Goal: Information Seeking & Learning: Learn about a topic

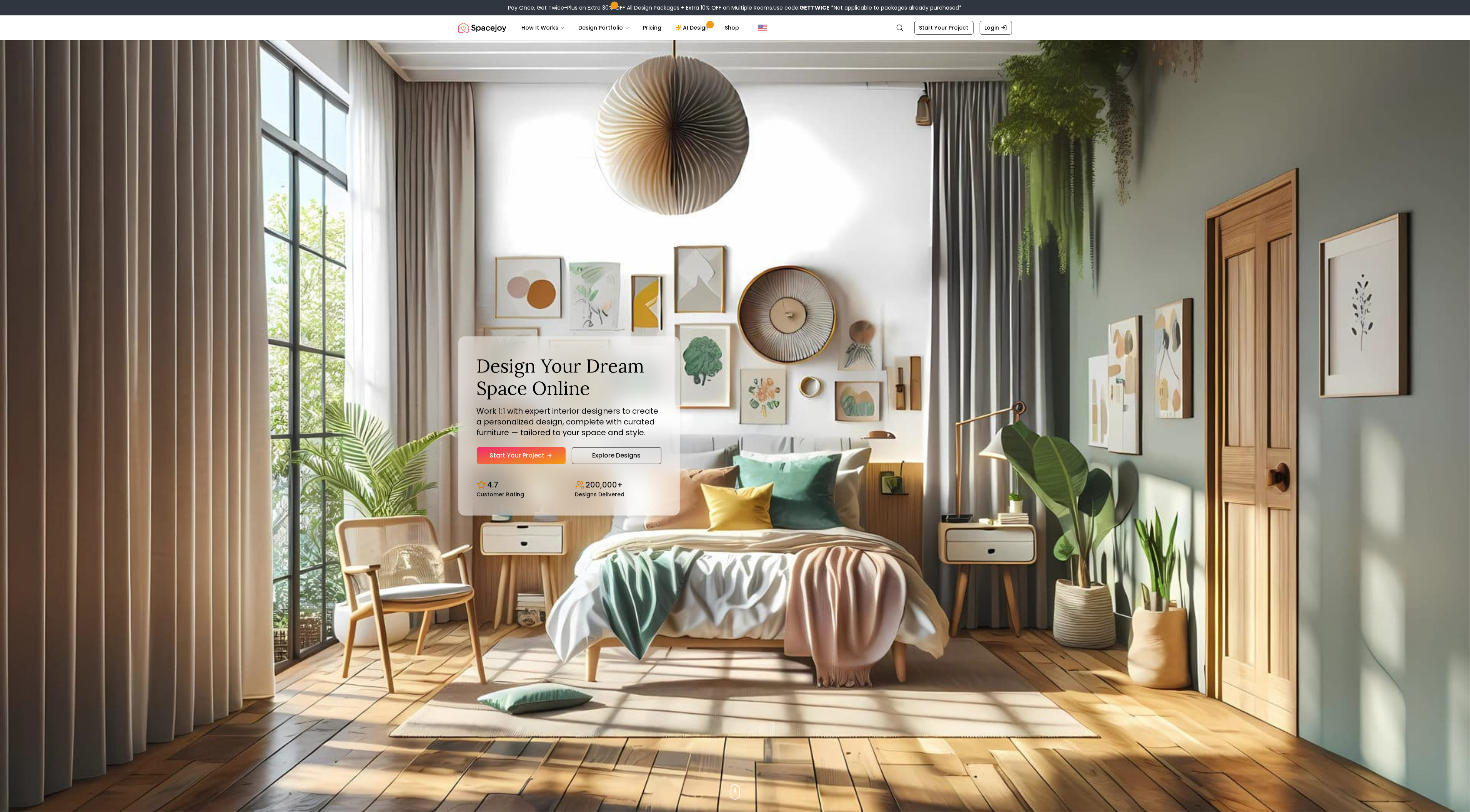
click at [51, 49] on img "Hero section" at bounding box center [735, 425] width 1470 height 772
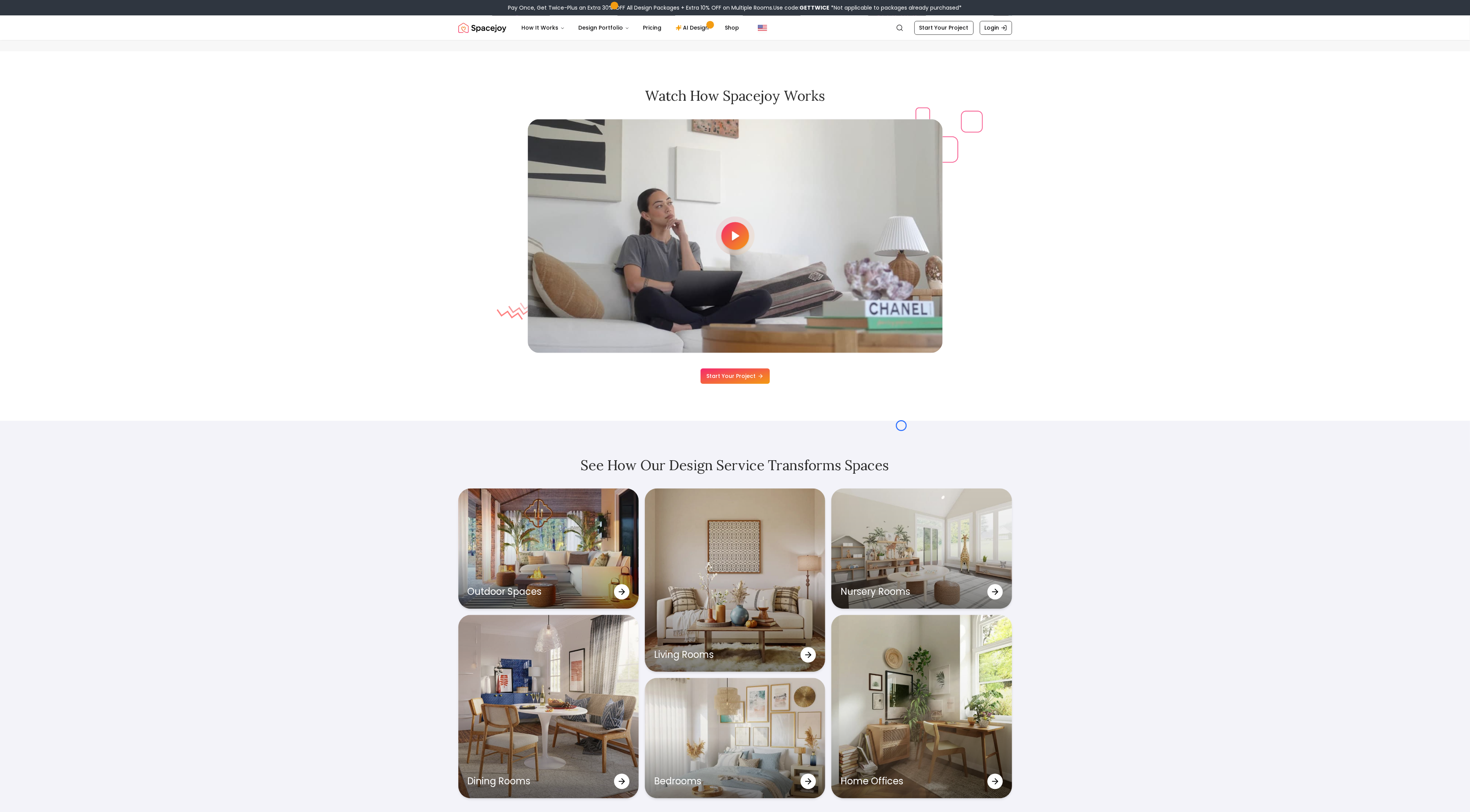
scroll to position [2491, 0]
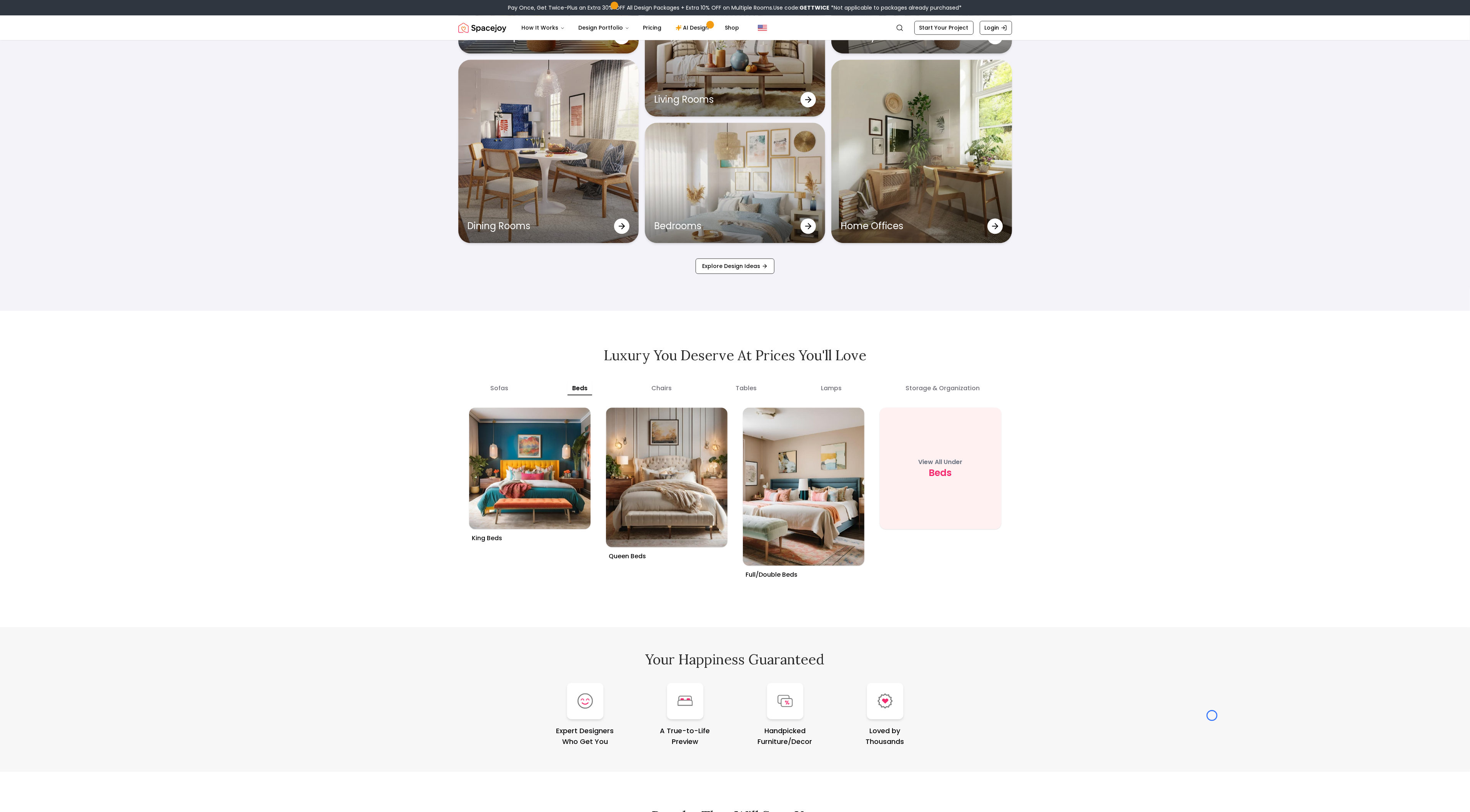
scroll to position [3061, 0]
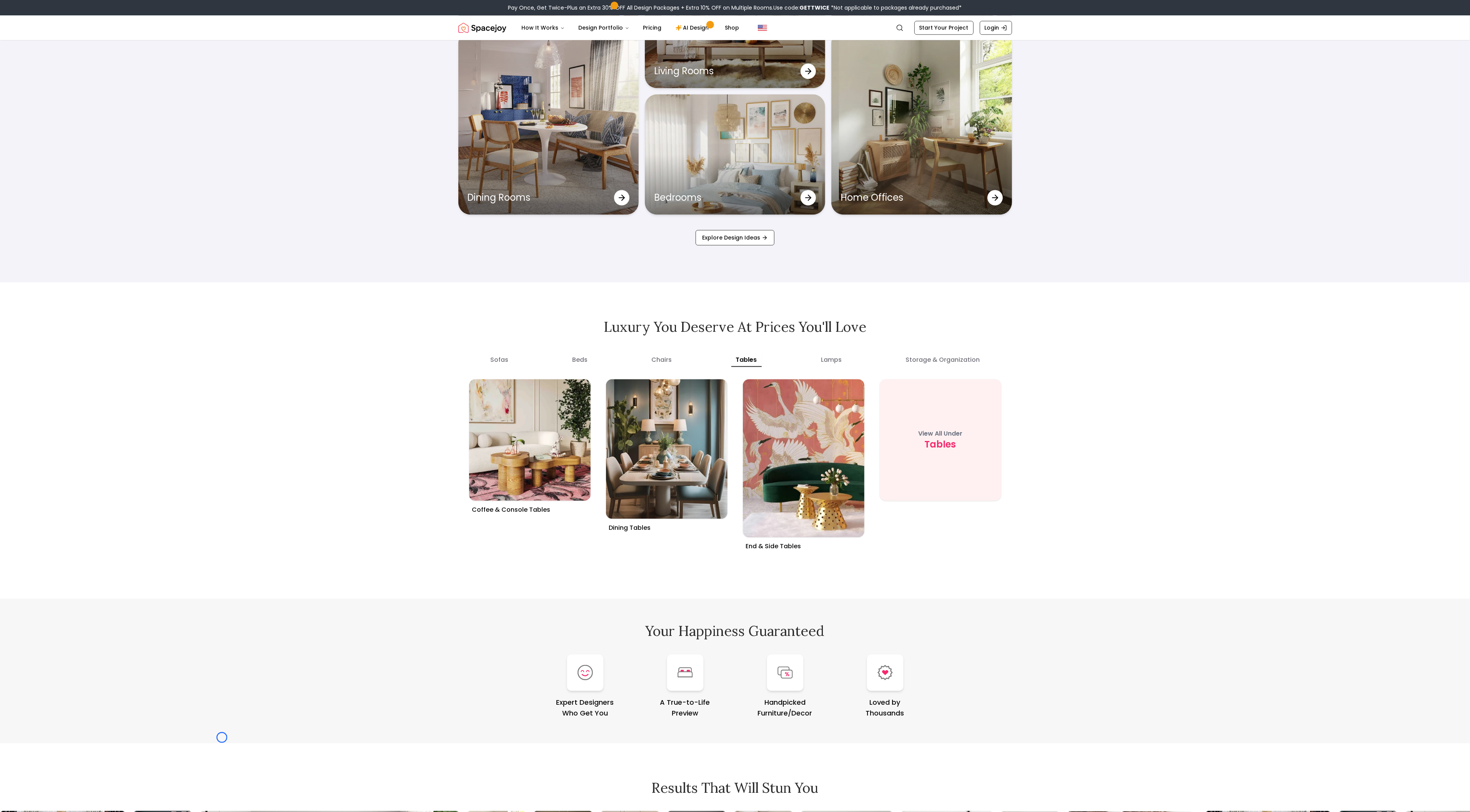
click at [76, 55] on div "See How Our Design Service Transforms Spaces Outdoor Spaces Living Rooms Nurser…" at bounding box center [735, 59] width 1470 height 445
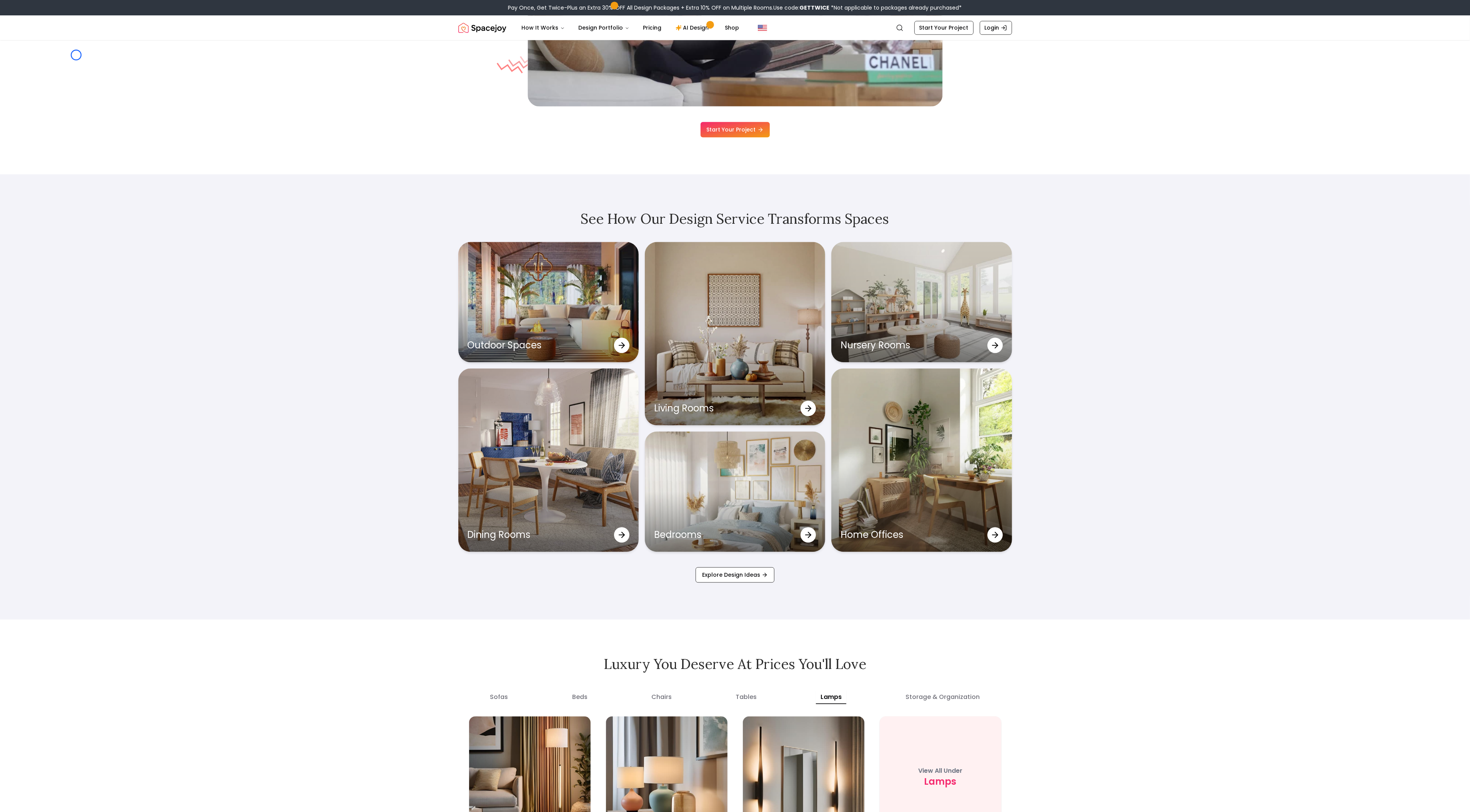
scroll to position [2683, 0]
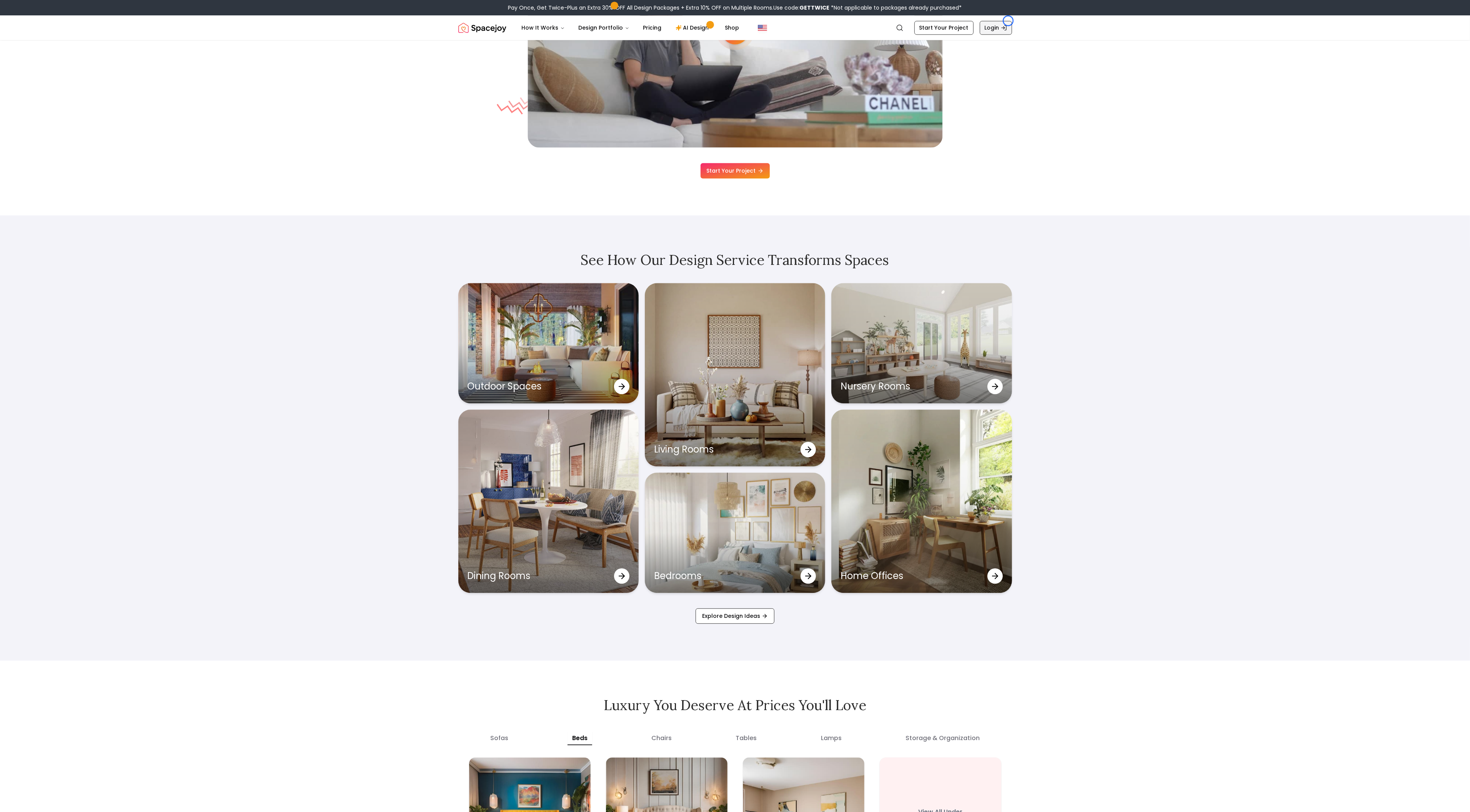
click at [1008, 21] on link "Login" at bounding box center [996, 27] width 32 height 14
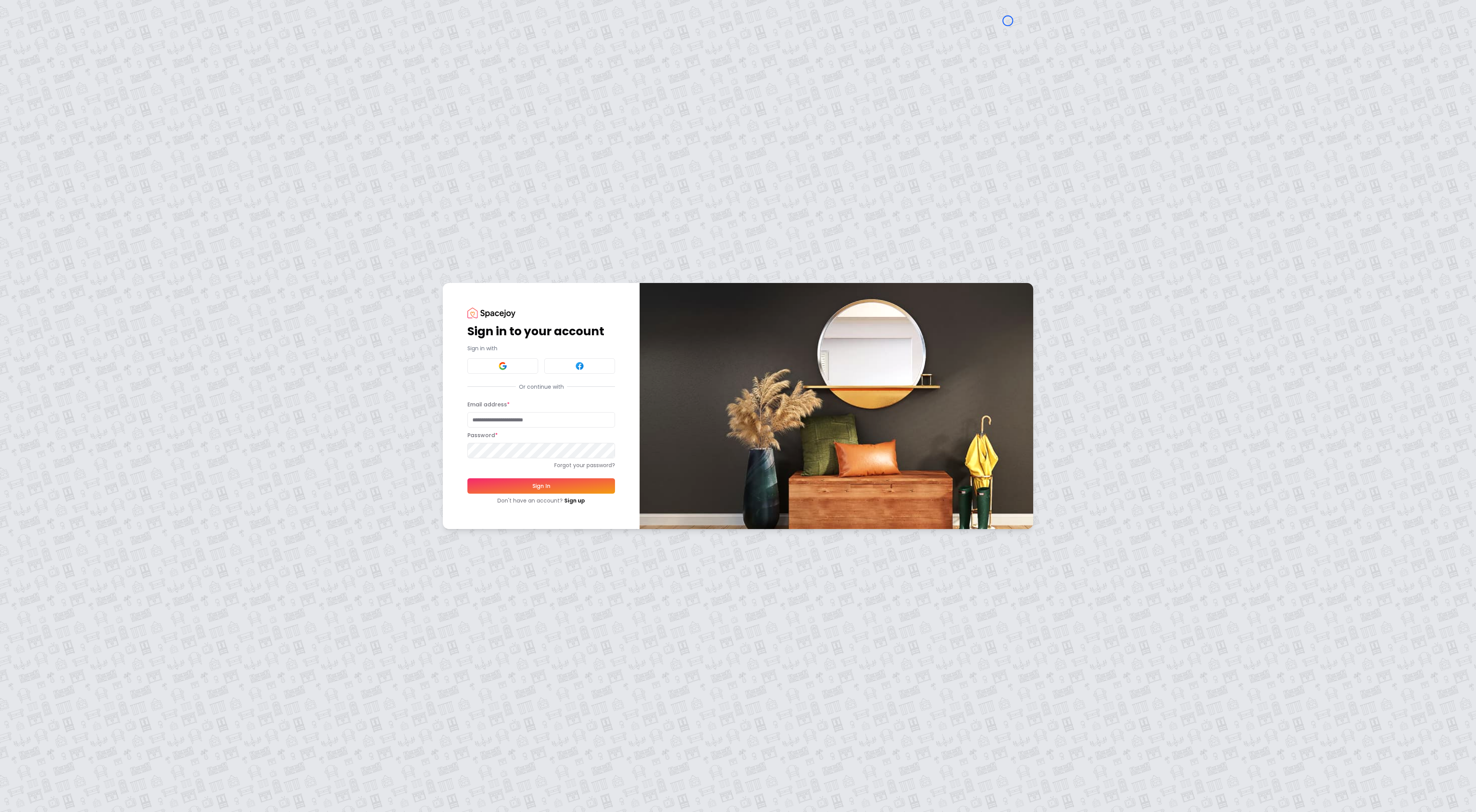
click at [52, 45] on div "Sign in to your account Sign in with Or continue with Email address * Password …" at bounding box center [738, 406] width 1476 height 812
click at [56, 43] on div "Sign in to your account Sign in with Or continue with Email address * Password …" at bounding box center [738, 406] width 1476 height 812
click at [576, 500] on link "Sign up" at bounding box center [575, 501] width 21 height 8
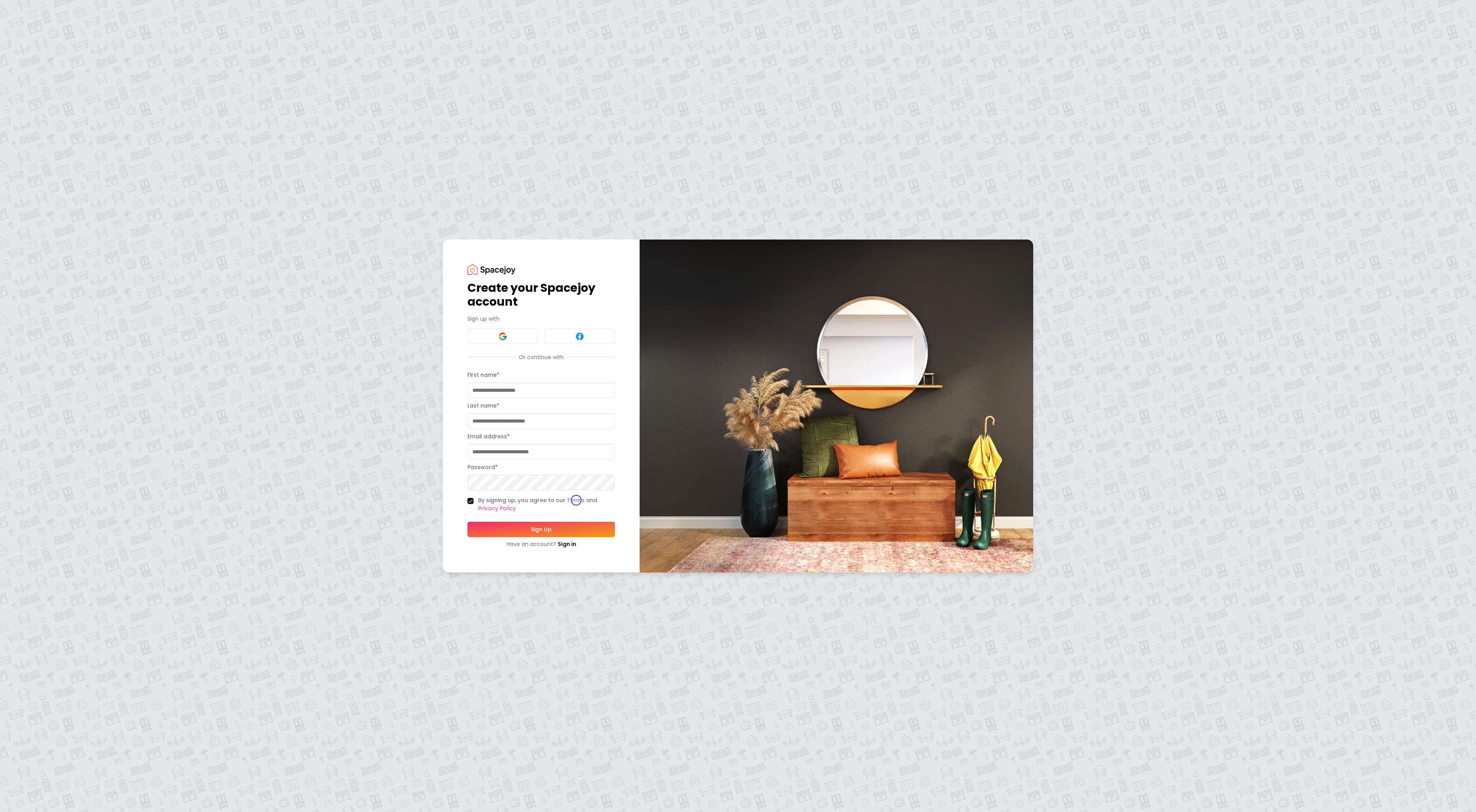
click at [49, 47] on div "Create your Spacejoy account Sign up with Or continue with First name * Last na…" at bounding box center [738, 406] width 1476 height 812
click at [45, 47] on div "Create your Spacejoy account Sign up with Or continue with First name * Last na…" at bounding box center [738, 406] width 1476 height 812
click at [562, 544] on link "Sign in" at bounding box center [567, 544] width 19 height 8
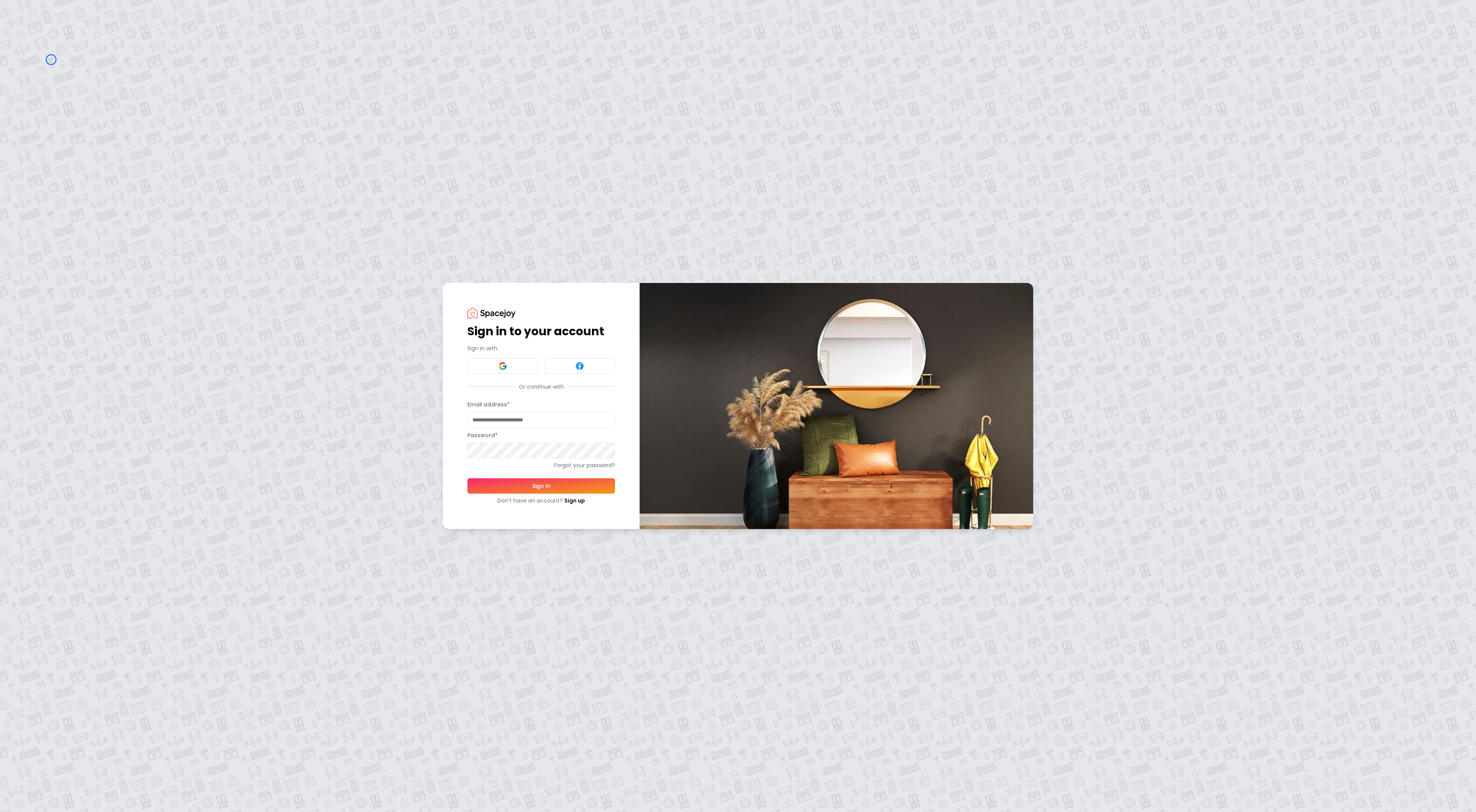
click at [51, 60] on div "Sign in to your account Sign in with Or continue with Email address * Password …" at bounding box center [738, 406] width 1476 height 812
click at [71, 46] on div "Sign in to your account Sign in with Or continue with Email address * Password …" at bounding box center [738, 406] width 1476 height 812
click at [579, 499] on link "Sign up" at bounding box center [575, 501] width 21 height 8
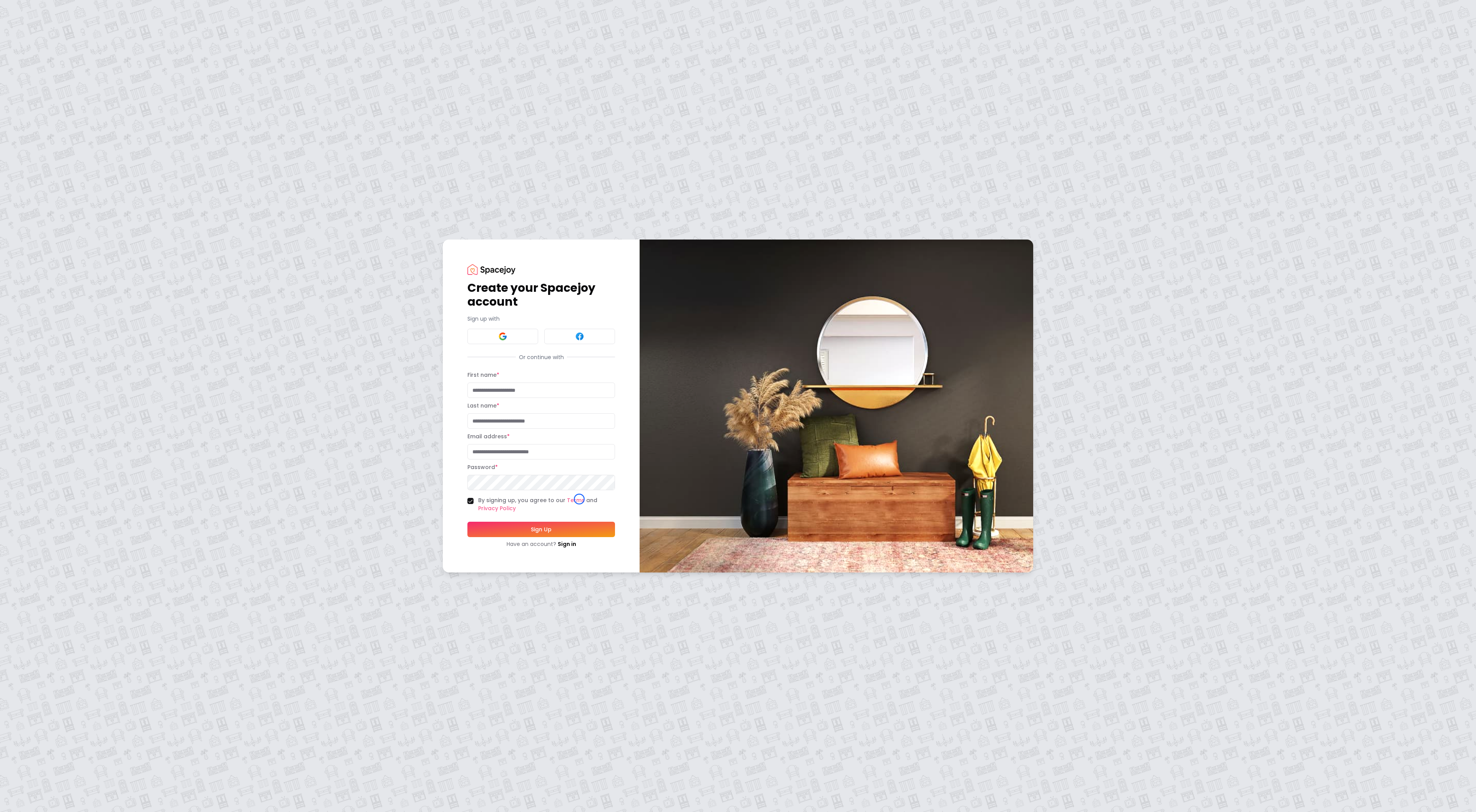
click at [66, 54] on div "Create your Spacejoy account Sign up with Or continue with First name * Last na…" at bounding box center [738, 406] width 1476 height 812
click at [64, 47] on div "Create your Spacejoy account Sign up with Or continue with First name * Last na…" at bounding box center [738, 406] width 1476 height 812
click at [476, 274] on img at bounding box center [491, 269] width 48 height 11
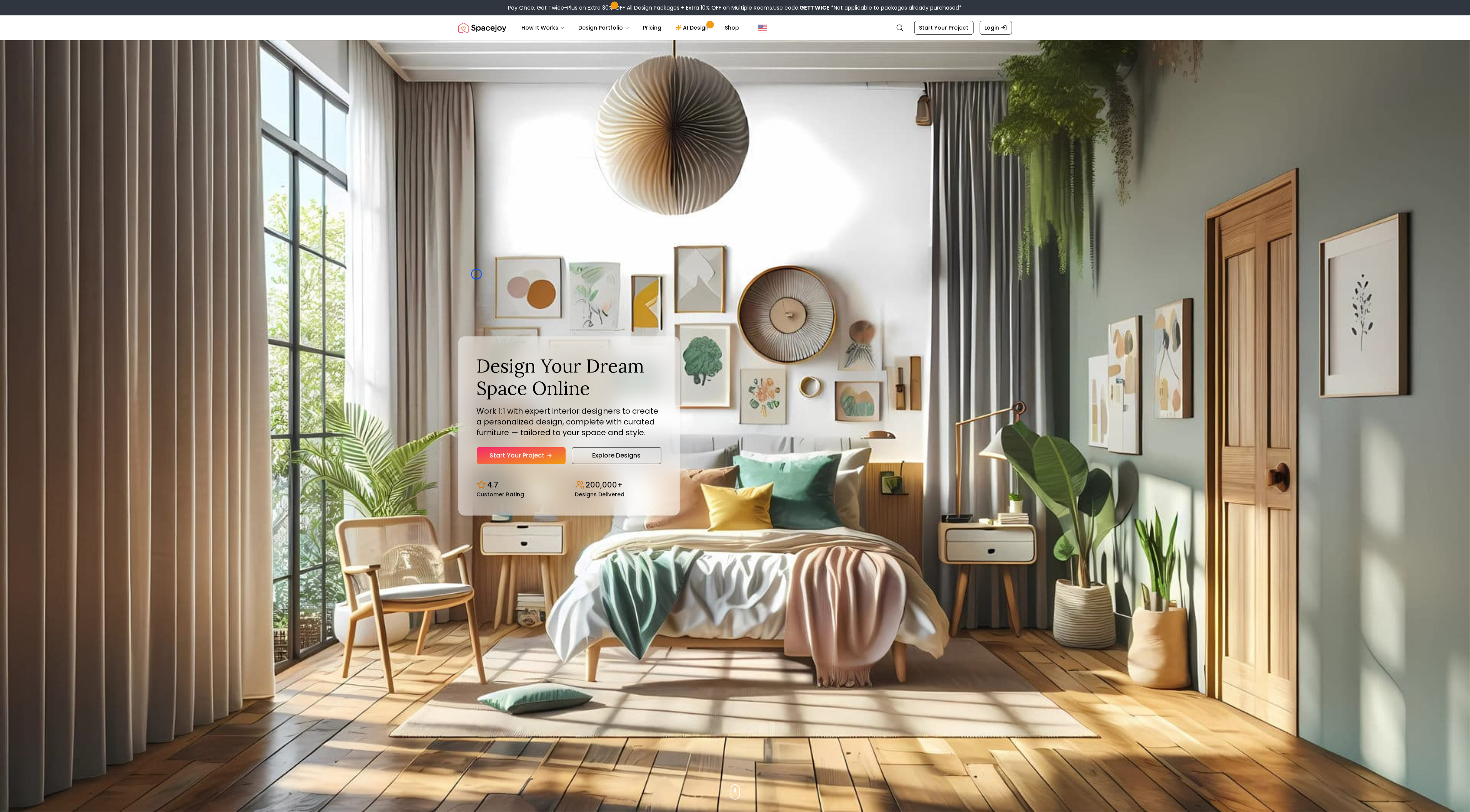
click at [477, 274] on div "Design Your Dream Space Online Work 1:1 with expert interior designers to creat…" at bounding box center [735, 425] width 591 height 772
click at [54, 62] on img "Hero section" at bounding box center [735, 425] width 1470 height 772
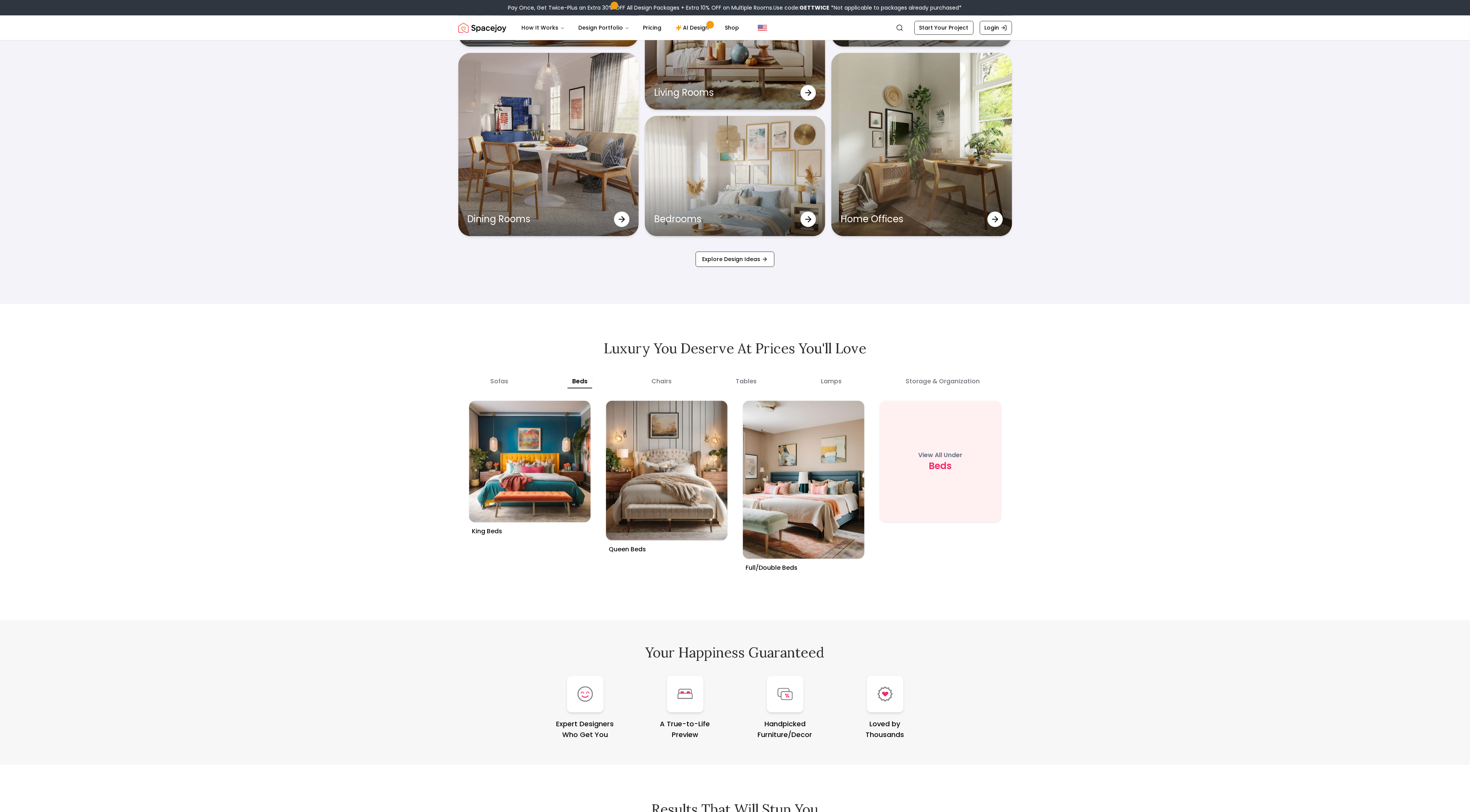
scroll to position [3078, 0]
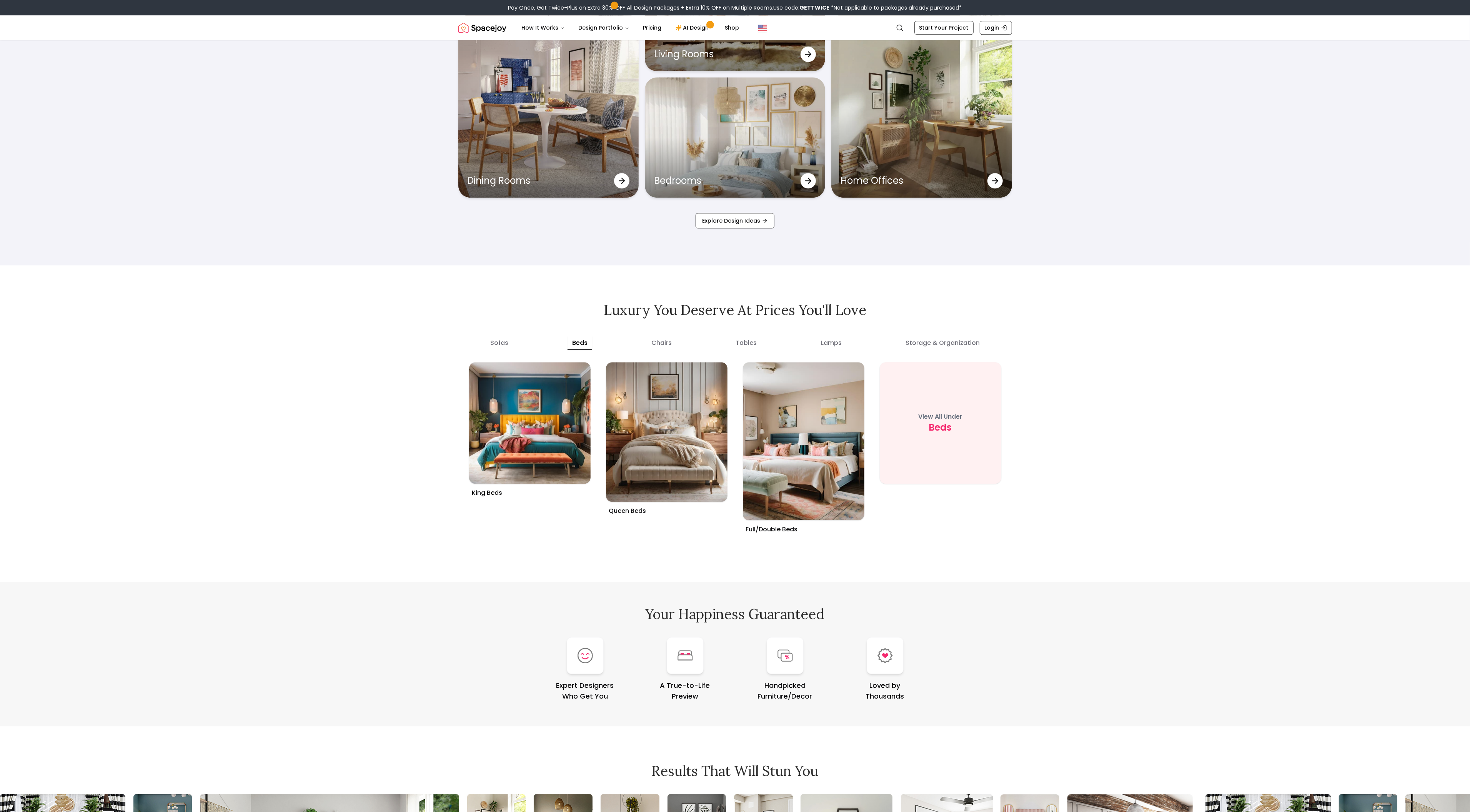
click at [54, 62] on div "See How Our Design Service Transforms Spaces Outdoor Spaces Living Rooms Nurser…" at bounding box center [735, 43] width 1470 height 445
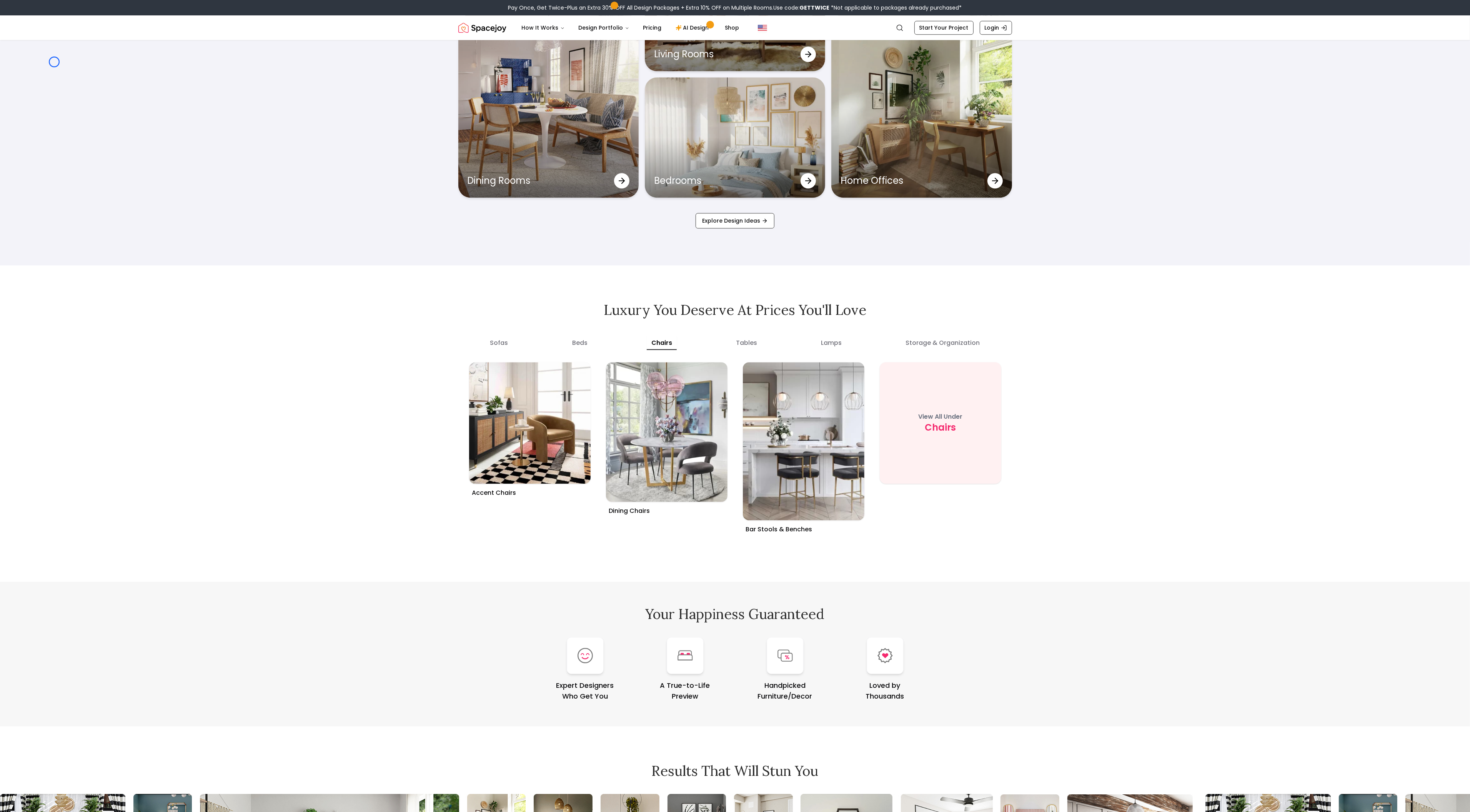
scroll to position [4455, 0]
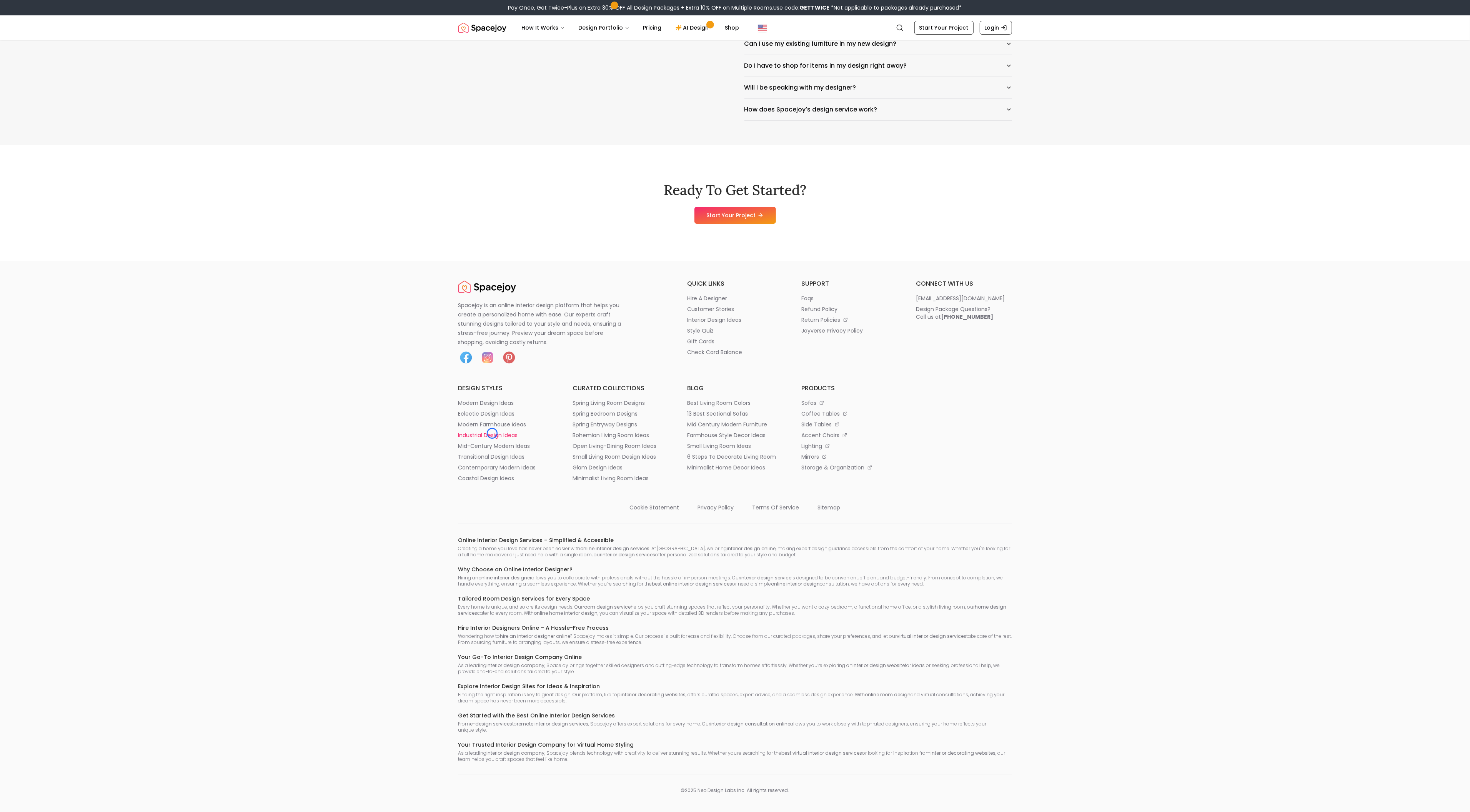
click at [492, 433] on p "industrial design ideas" at bounding box center [488, 435] width 60 height 8
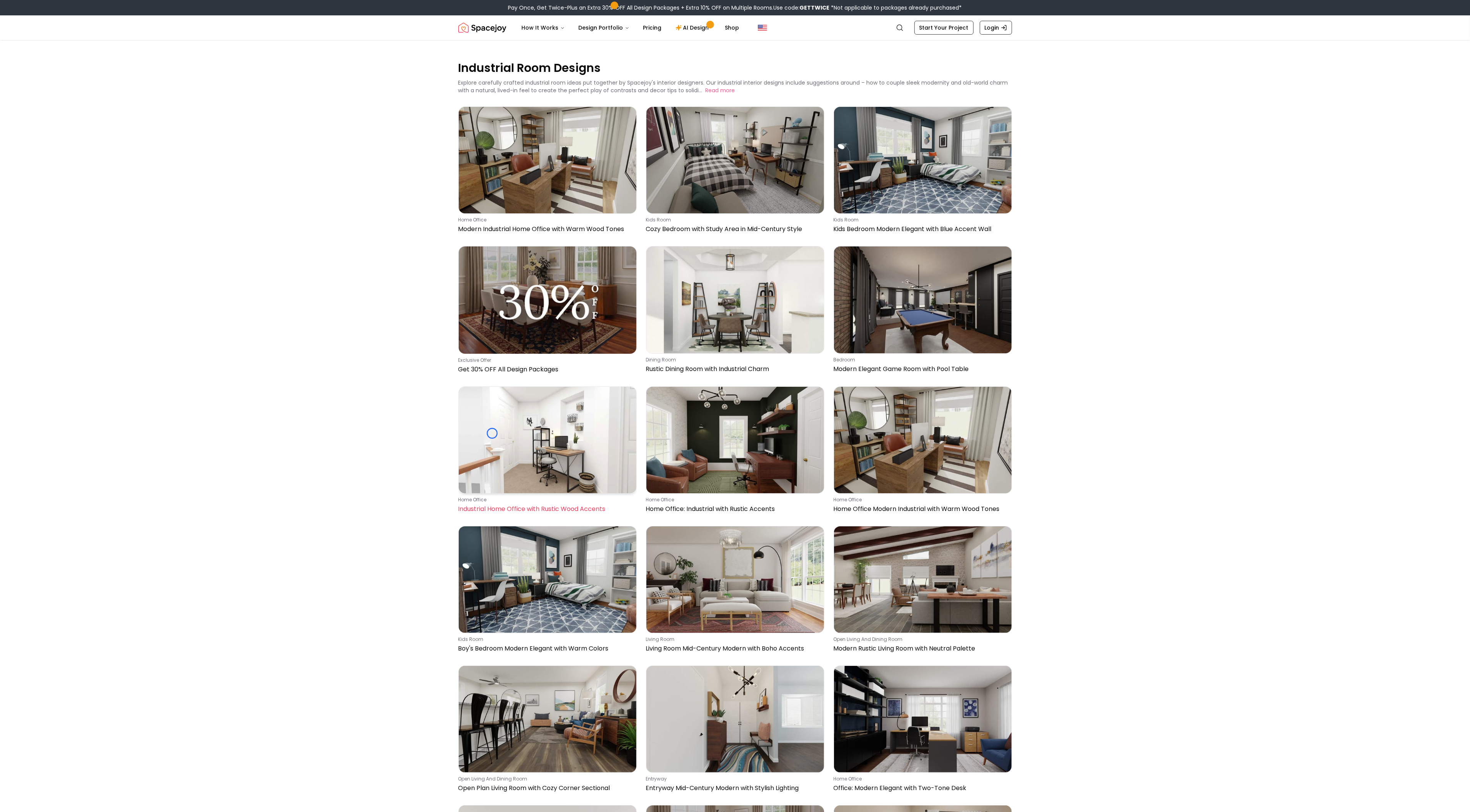
click at [492, 433] on img at bounding box center [548, 440] width 178 height 107
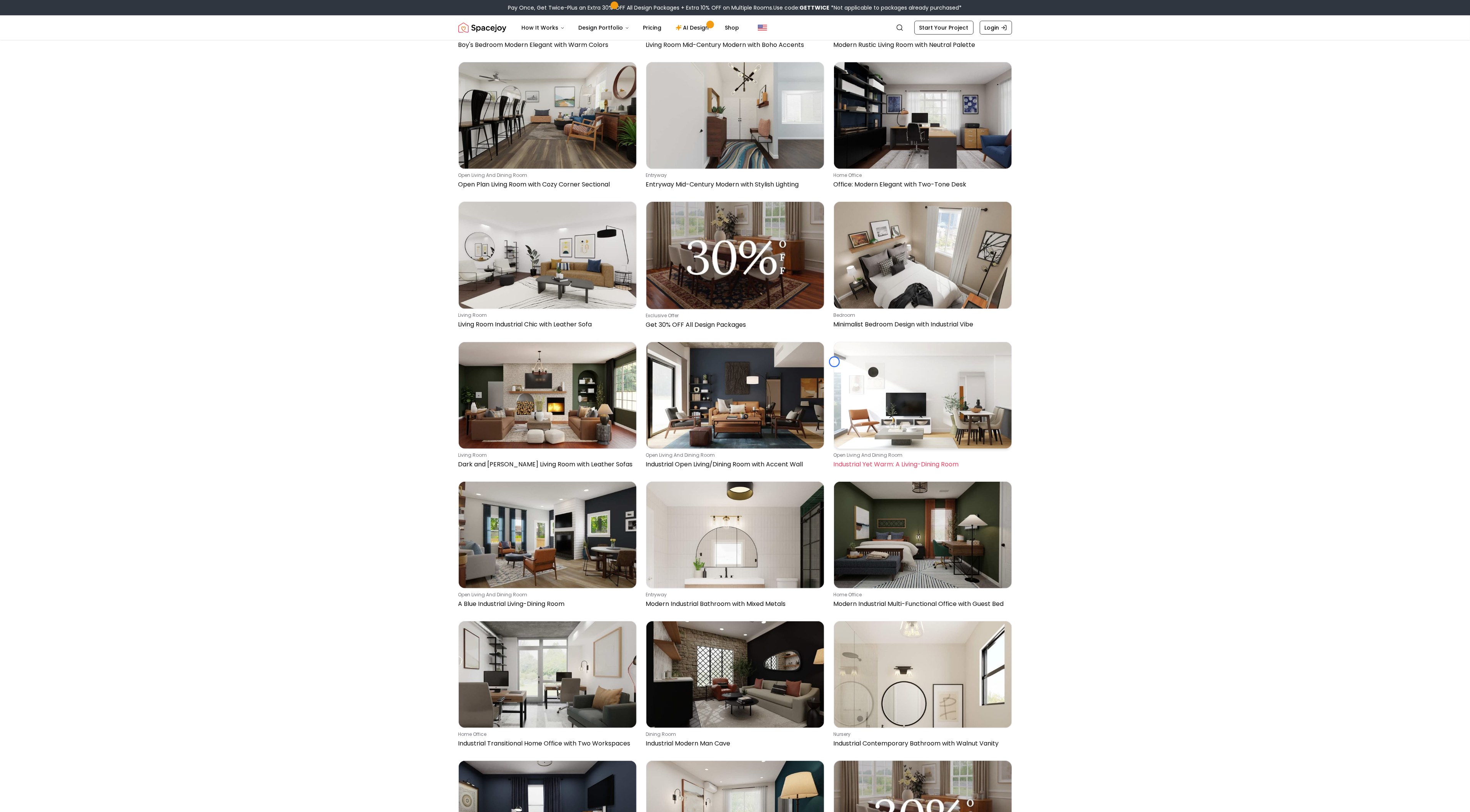
click at [834, 362] on img at bounding box center [923, 395] width 178 height 107
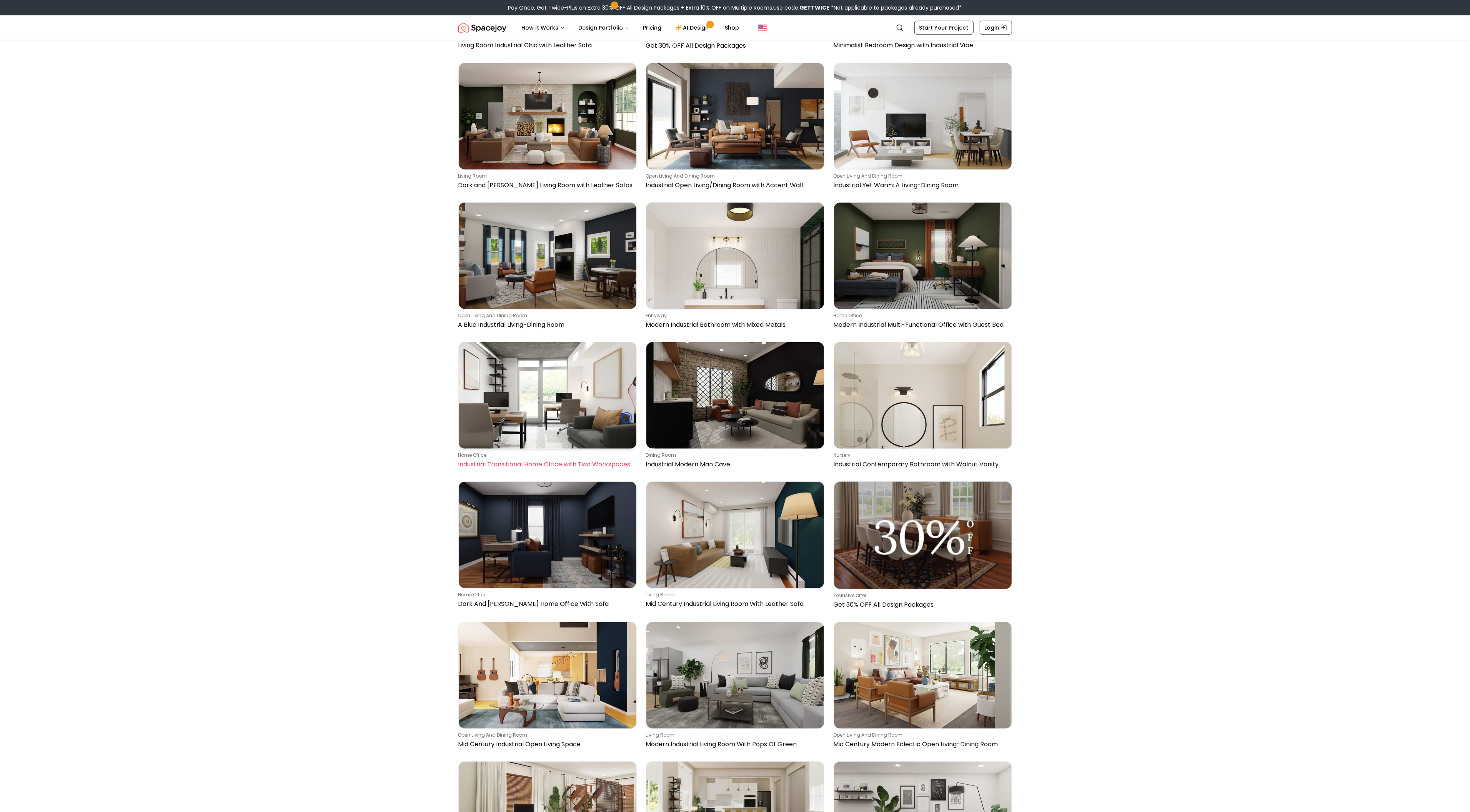
click at [627, 417] on img at bounding box center [548, 395] width 178 height 107
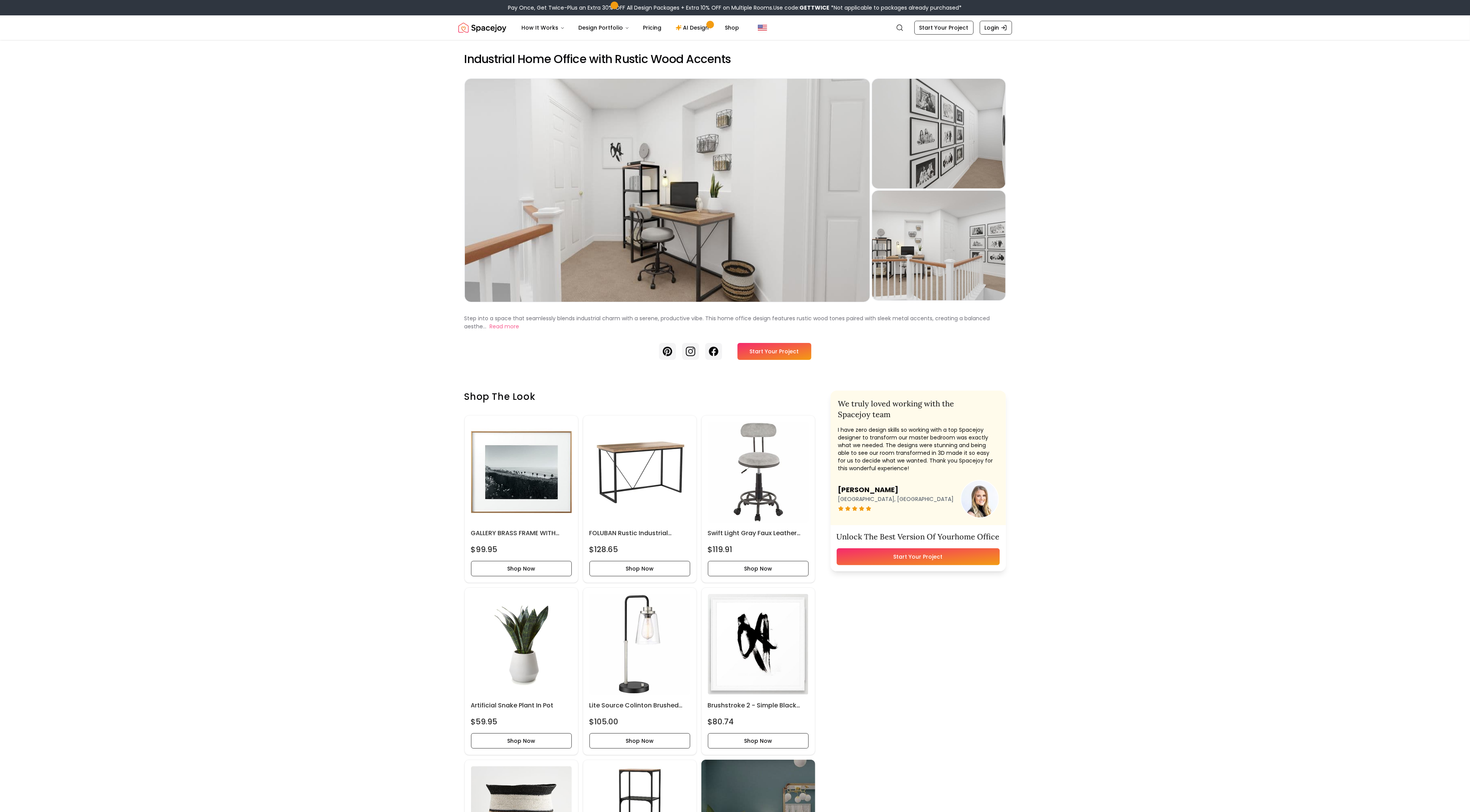
click at [40, 39] on header "Spacejoy Search How It Works Design Portfolio Pricing AI Design Shop Search Sta…" at bounding box center [735, 27] width 1470 height 24
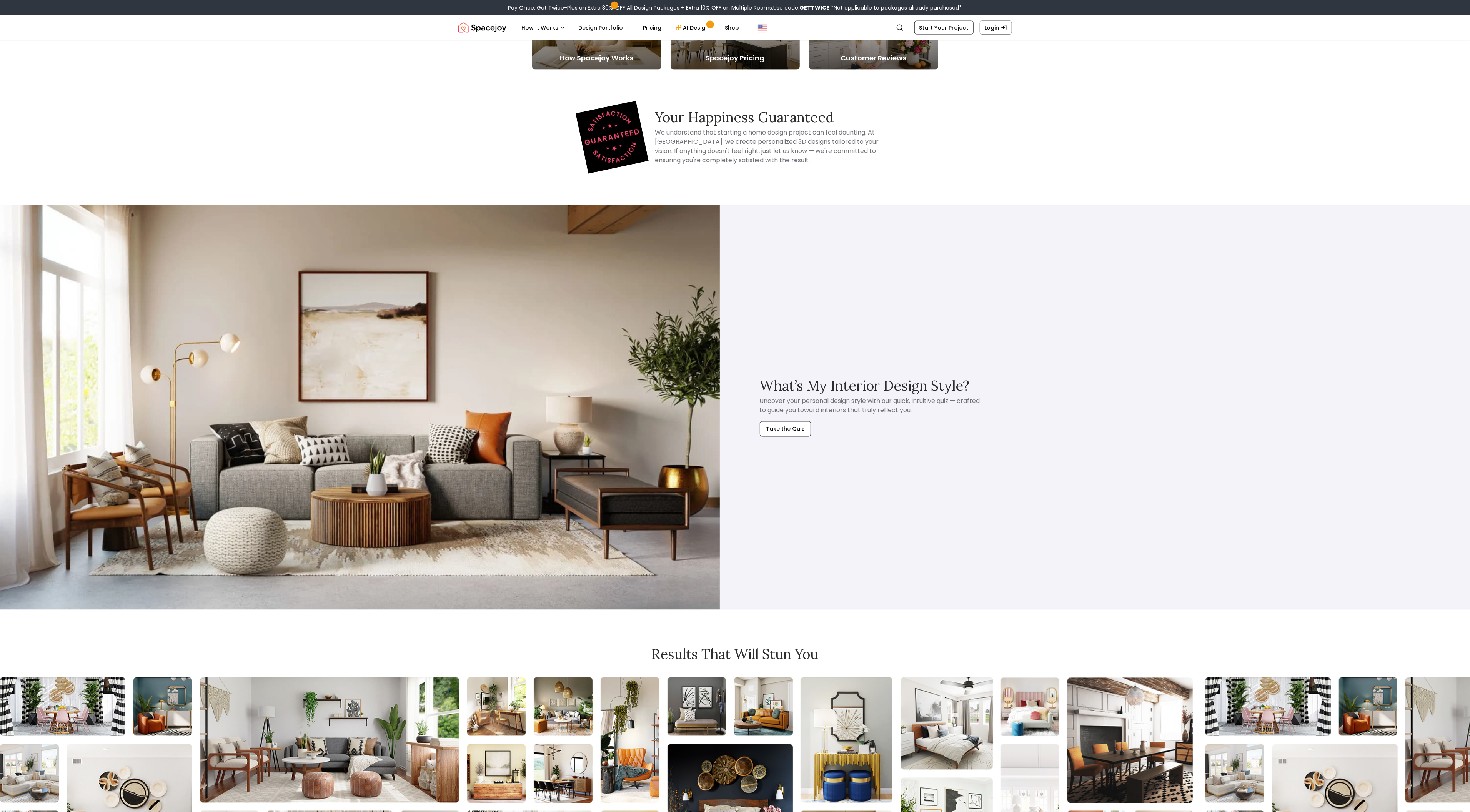
scroll to position [1987, 0]
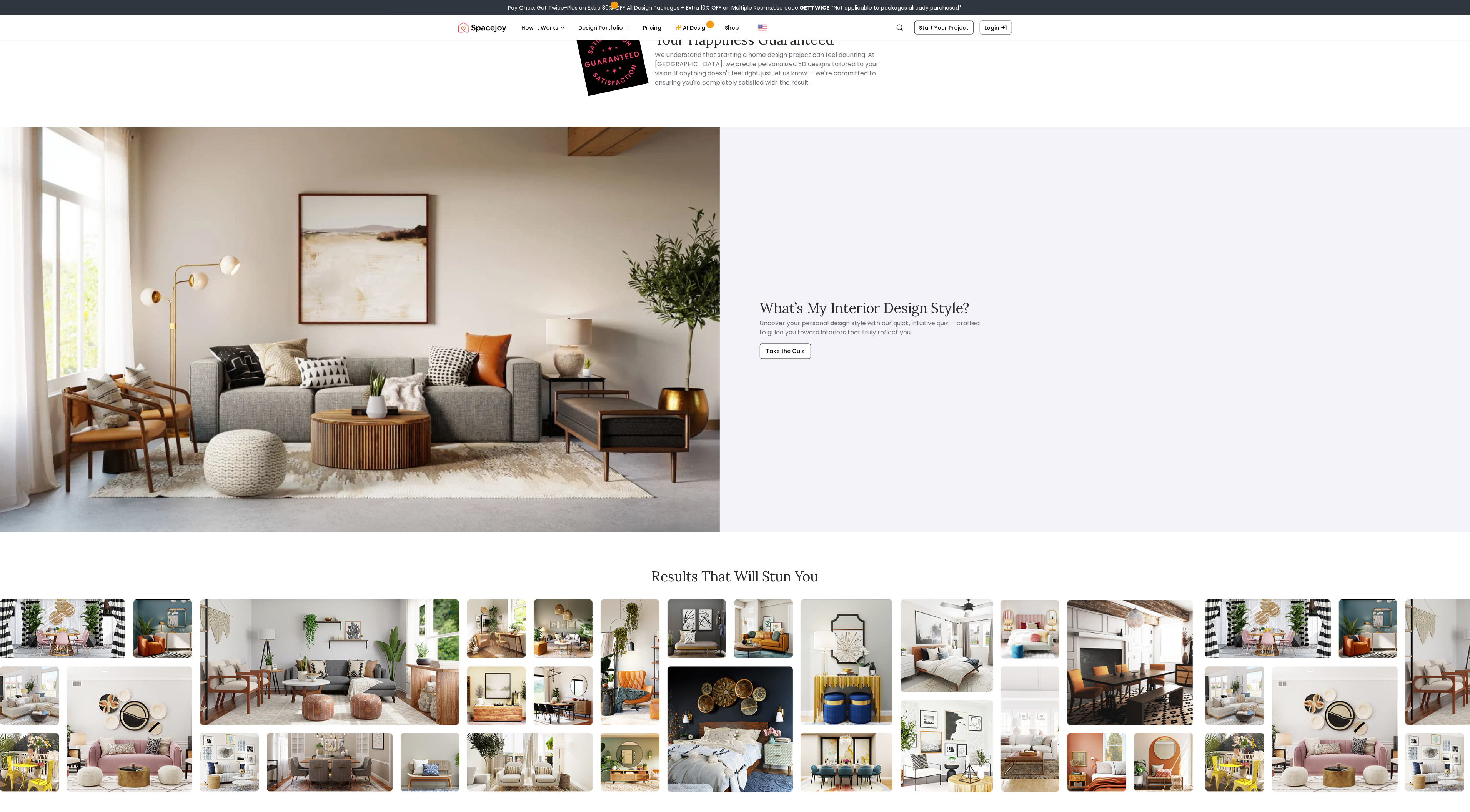
click at [40, 39] on header "Spacejoy Search How It Works Design Portfolio Pricing AI Design Shop Search Sta…" at bounding box center [735, 27] width 1470 height 24
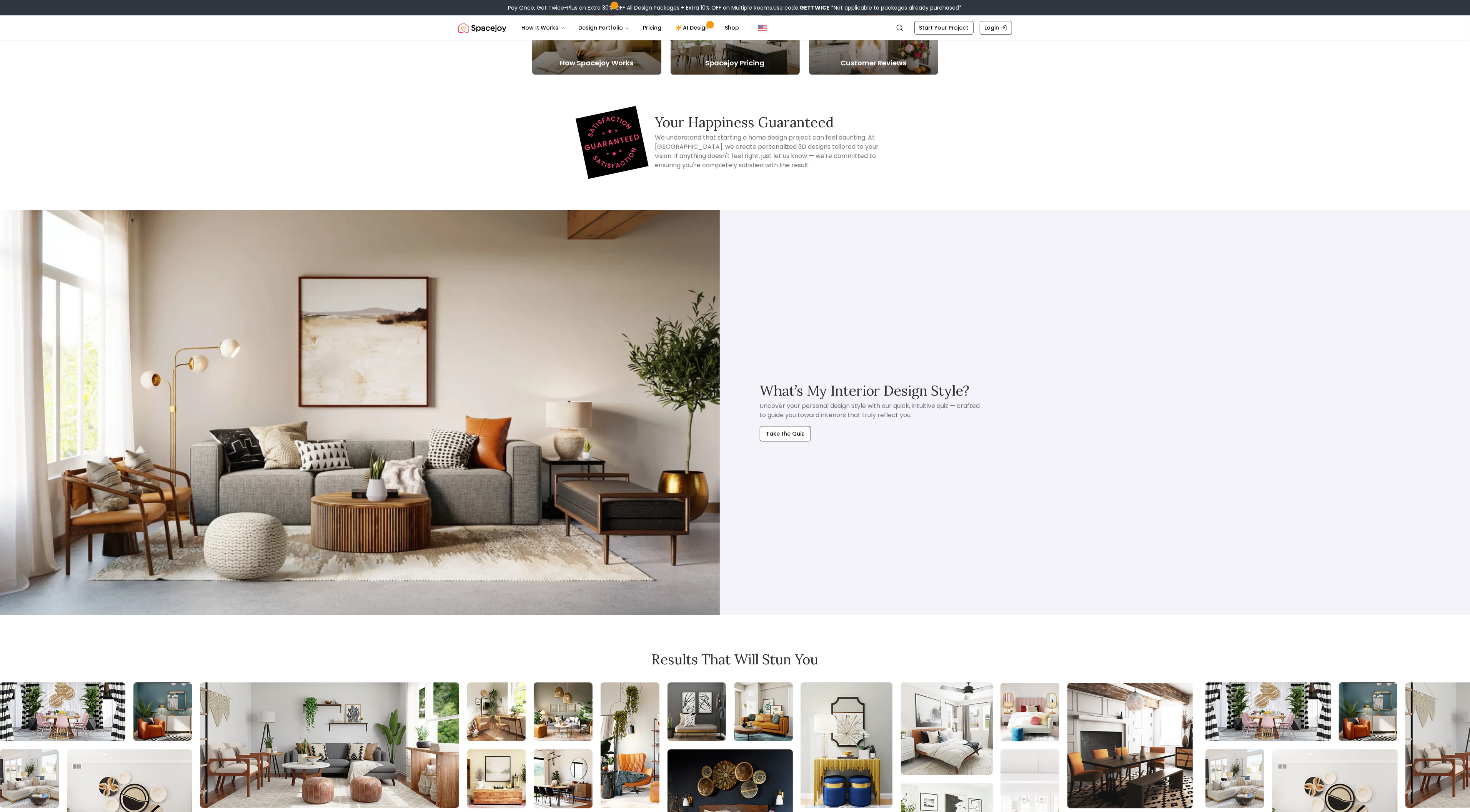
scroll to position [2953, 0]
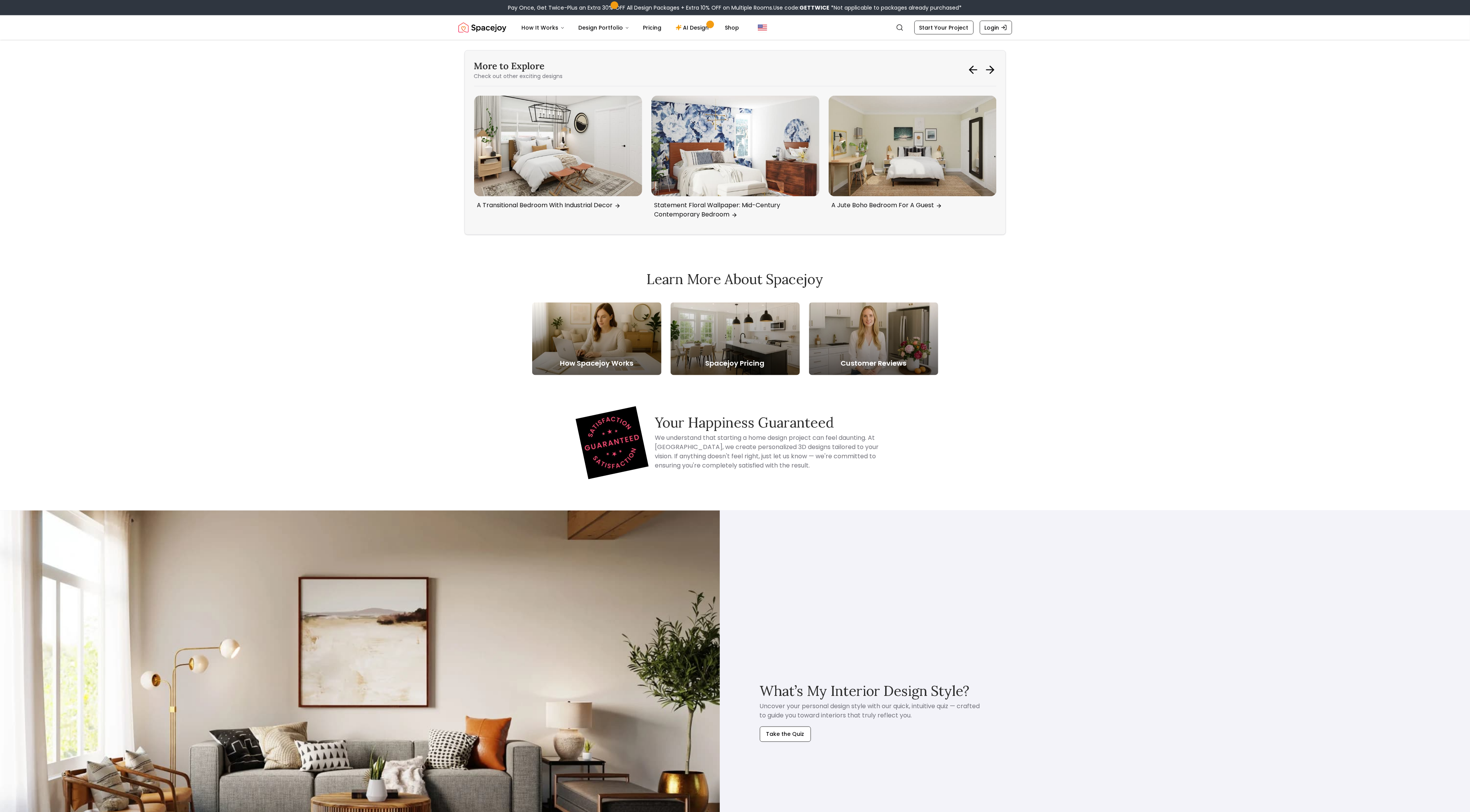
scroll to position [2147, 0]
